Goal: Information Seeking & Learning: Learn about a topic

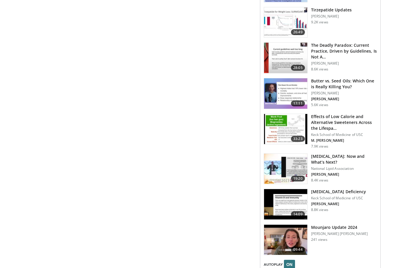
scroll to position [682, 0]
click at [278, 129] on img at bounding box center [285, 129] width 43 height 30
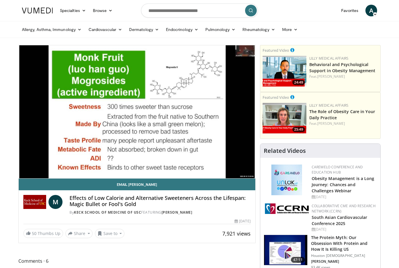
click at [165, 236] on div "50 Thumbs Up Share Effects of Low Calorie an... × Enter one or more e-mail addr…" at bounding box center [136, 232] width 227 height 9
